Goal: Transaction & Acquisition: Register for event/course

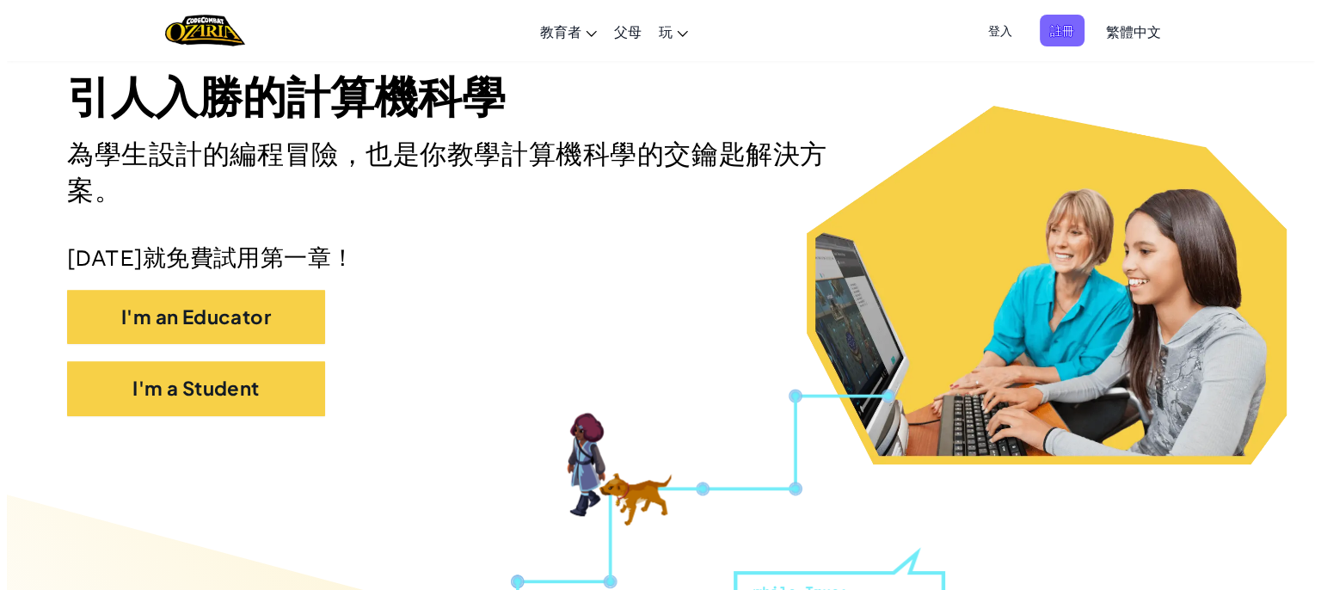
scroll to position [208, 0]
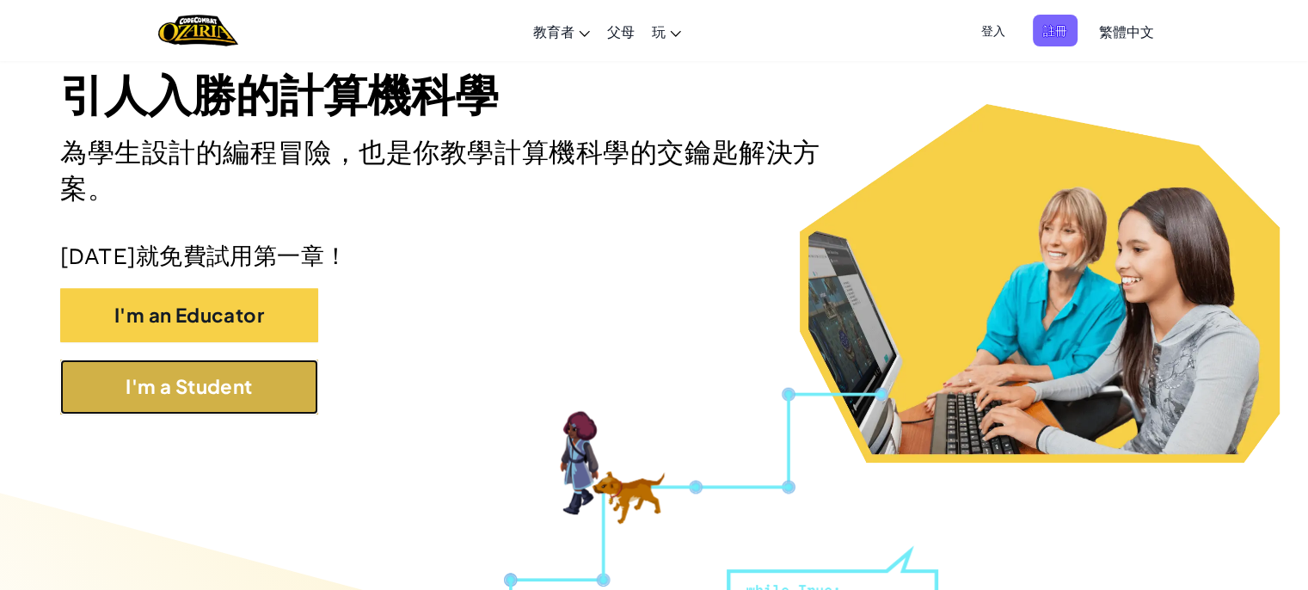
click at [208, 396] on button "I'm a Student" at bounding box center [189, 386] width 258 height 54
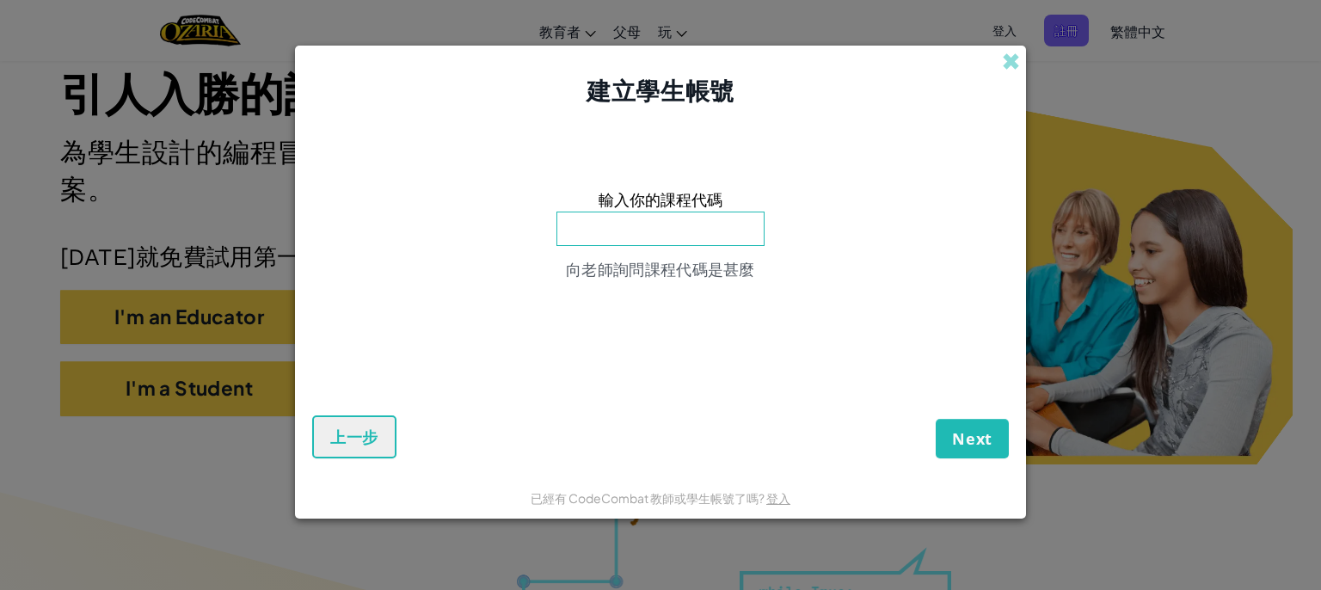
click at [1022, 56] on div "建立學生帳號" at bounding box center [660, 77] width 731 height 62
click at [1013, 62] on span at bounding box center [1011, 61] width 18 height 18
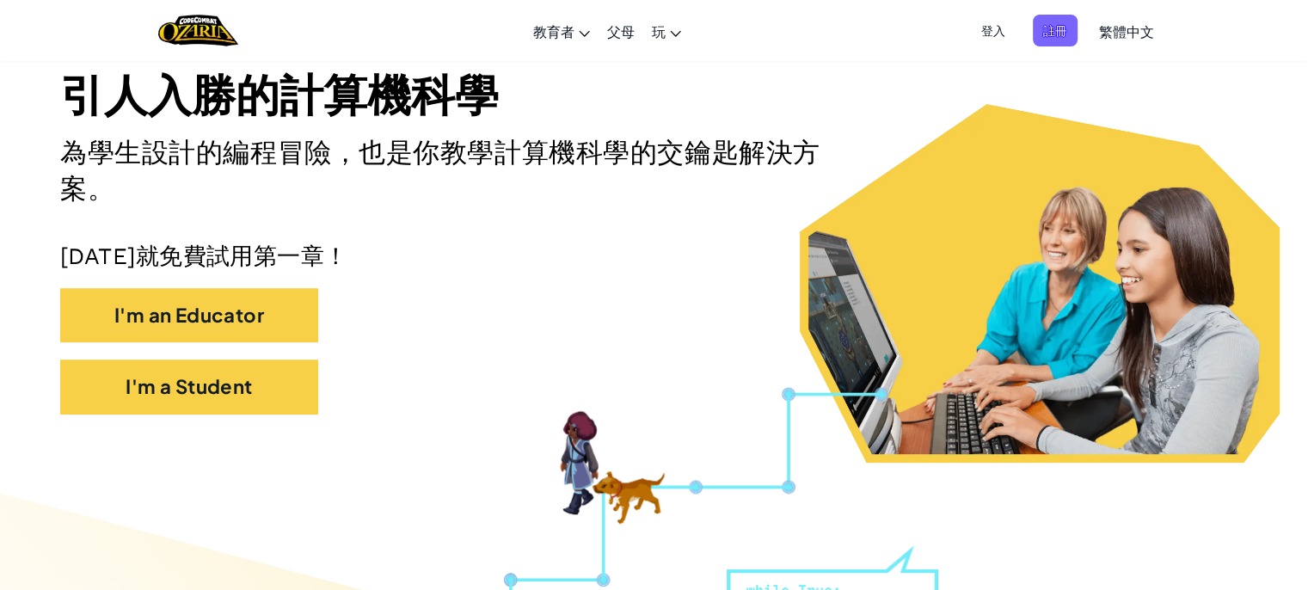
click at [1003, 25] on span "登入" at bounding box center [993, 31] width 45 height 32
